Goal: Task Accomplishment & Management: Use online tool/utility

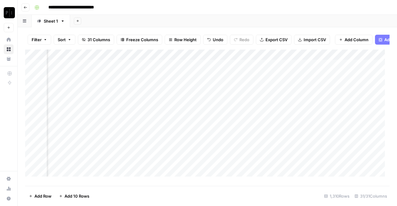
scroll to position [0, 757]
click at [159, 68] on div "Add Column" at bounding box center [207, 116] width 364 height 132
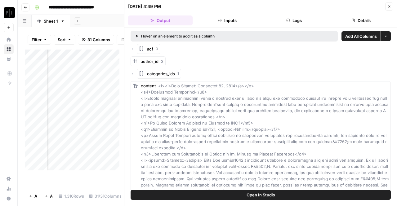
click at [294, 17] on button "Logs" at bounding box center [294, 21] width 64 height 10
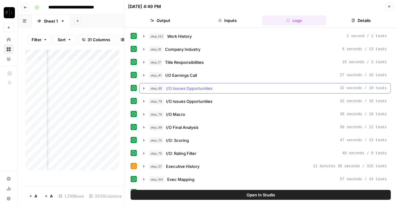
scroll to position [63, 0]
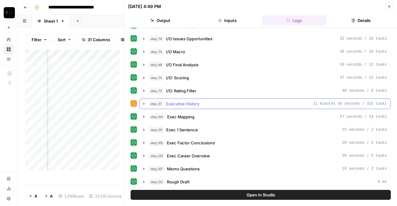
click at [200, 104] on div "step_57 Executive History 11 minutes 39 seconds / 315 tasks" at bounding box center [268, 104] width 238 height 6
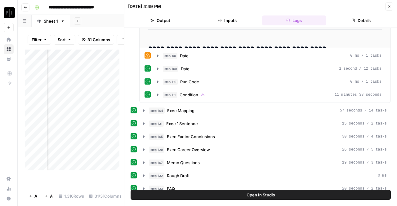
scroll to position [298, 0]
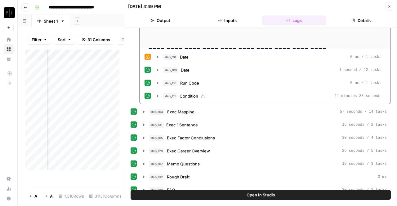
click at [202, 56] on div "step_90 Date 0 ms / 1 tasks" at bounding box center [272, 57] width 219 height 6
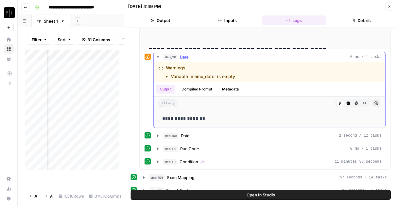
click at [202, 56] on div "step_90 Date 0 ms / 1 tasks" at bounding box center [272, 57] width 219 height 6
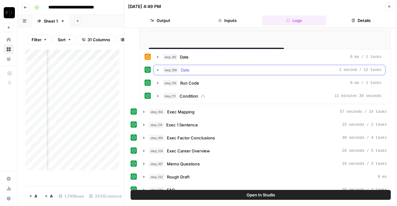
click at [190, 71] on button "step_109 Date 1 second / 12 tasks" at bounding box center [269, 70] width 232 height 10
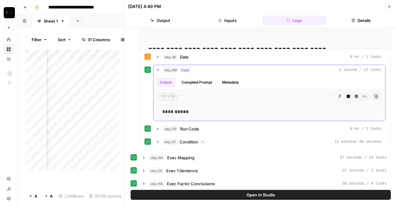
click at [190, 71] on button "step_109 Date 1 second / 12 tasks" at bounding box center [269, 70] width 232 height 10
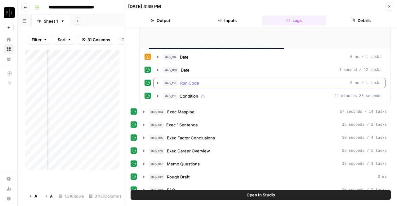
click at [187, 82] on span "Run Code" at bounding box center [189, 83] width 19 height 6
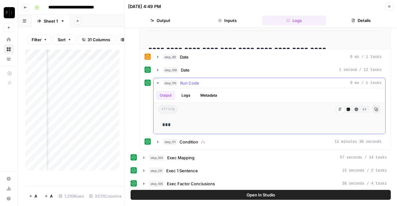
click at [187, 82] on span "Run Code" at bounding box center [189, 83] width 19 height 6
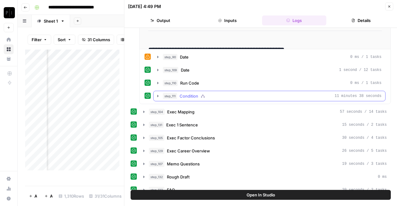
click at [188, 93] on span "Condition" at bounding box center [189, 96] width 19 height 6
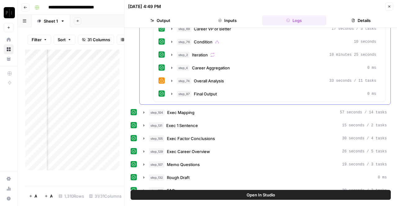
scroll to position [546, 0]
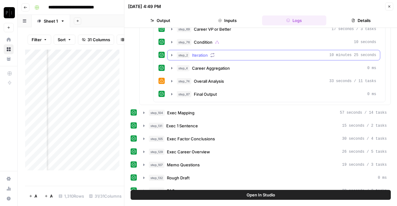
click at [205, 52] on span "Iteration" at bounding box center [200, 55] width 16 height 6
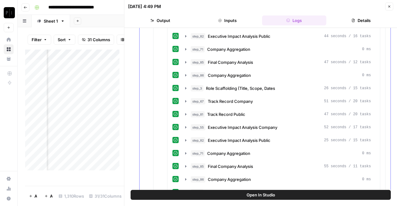
scroll to position [785, 0]
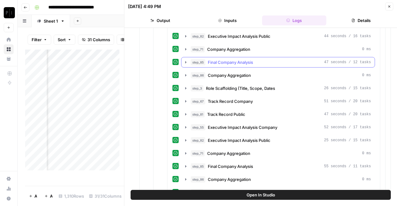
click at [237, 59] on span "Final Company Analysis" at bounding box center [230, 62] width 45 height 6
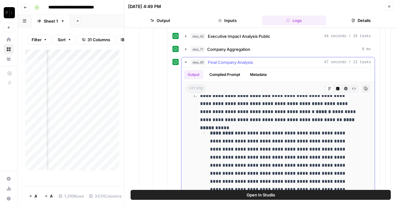
scroll to position [1396, 0]
click at [229, 59] on span "Final Company Analysis" at bounding box center [230, 62] width 45 height 6
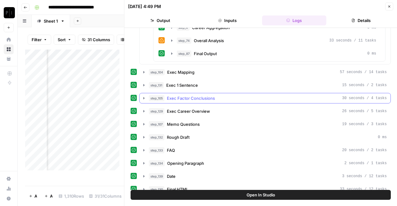
scroll to position [1044, 0]
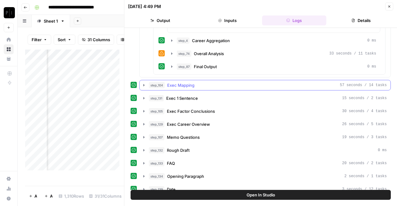
click at [183, 82] on span "Exec Mapping" at bounding box center [180, 85] width 27 height 6
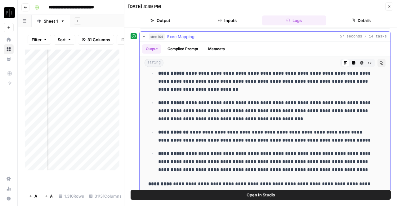
scroll to position [803, 0]
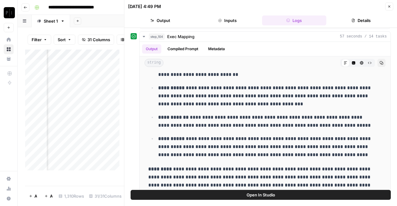
click at [390, 8] on icon "button" at bounding box center [389, 7] width 4 height 4
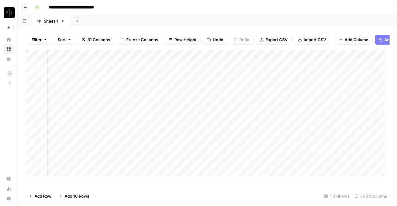
click at [158, 69] on div "Add Column" at bounding box center [207, 116] width 364 height 132
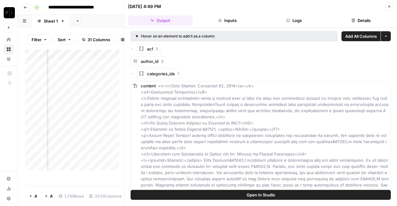
click at [292, 21] on button "Logs" at bounding box center [294, 21] width 64 height 10
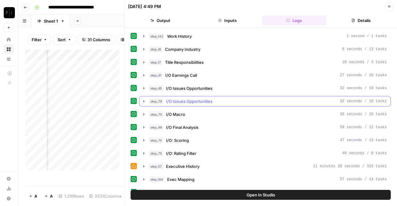
scroll to position [55, 0]
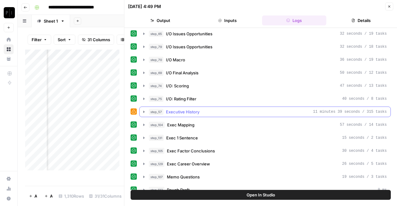
click at [184, 113] on button "step_57 Executive History 11 minutes 39 seconds / 315 tasks" at bounding box center [265, 112] width 251 height 10
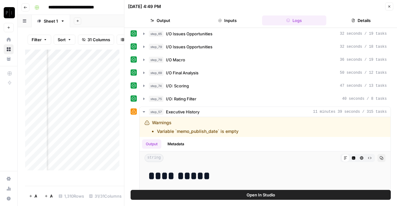
scroll to position [132, 0]
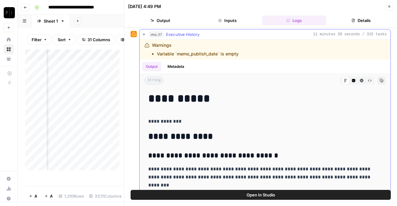
click at [209, 32] on div "step_57 Executive History 11 minutes 39 seconds / 315 tasks" at bounding box center [268, 34] width 238 height 6
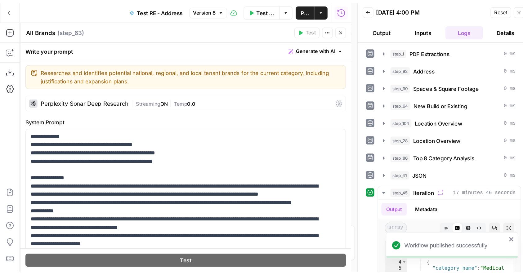
scroll to position [93, 0]
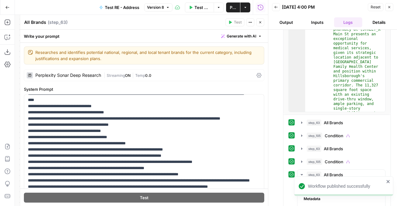
click at [391, 8] on button "Close" at bounding box center [389, 7] width 8 height 8
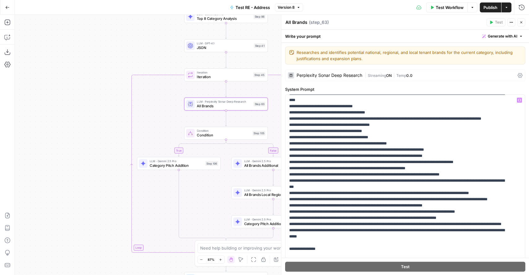
scroll to position [118, 0]
